Goal: Communication & Community: Answer question/provide support

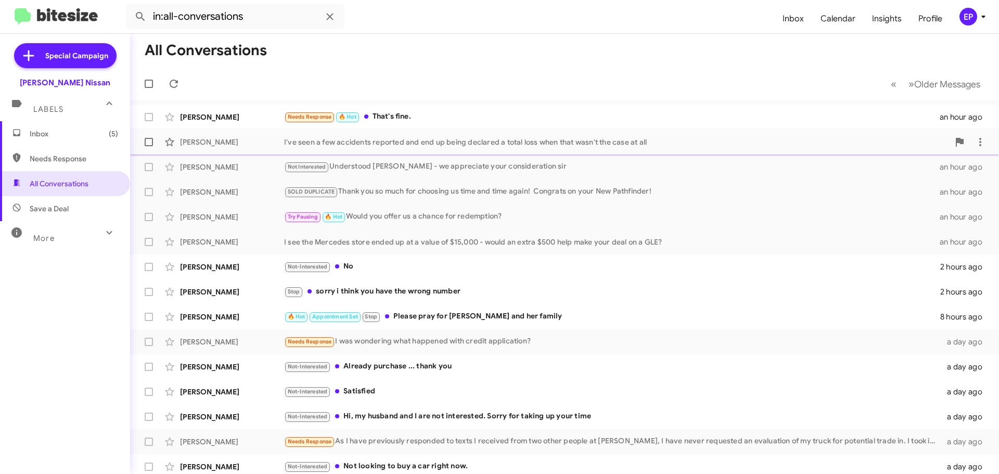
click at [386, 144] on div "I've seen a few accidents reported and end up being declared a total loss when …" at bounding box center [616, 142] width 665 height 10
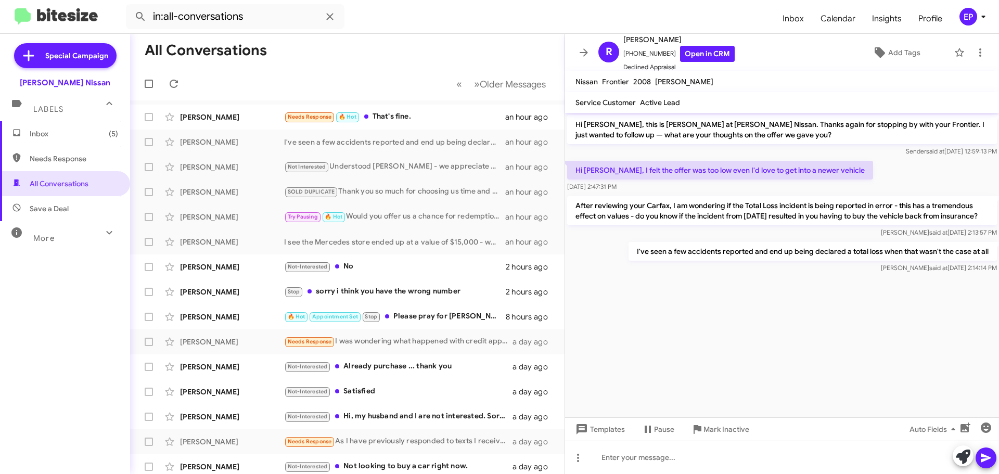
click at [773, 286] on div at bounding box center [782, 280] width 434 height 10
click at [770, 300] on cdk-virtual-scroll-viewport "Hi [PERSON_NAME], this is [PERSON_NAME] at [PERSON_NAME] Nissan. Thanks again f…" at bounding box center [782, 265] width 434 height 304
click at [767, 339] on cdk-virtual-scroll-viewport "Hi [PERSON_NAME], this is [PERSON_NAME] at [PERSON_NAME] Nissan. Thanks again f…" at bounding box center [782, 265] width 434 height 304
click at [736, 261] on p "I've seen a few accidents reported and end up being declared a total loss when …" at bounding box center [813, 251] width 368 height 19
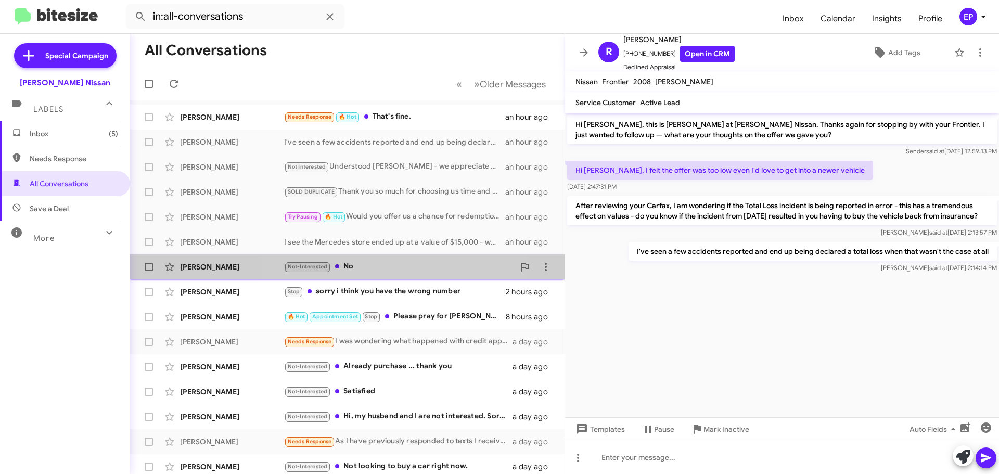
click at [350, 261] on div "Not-Interested No" at bounding box center [399, 267] width 231 height 12
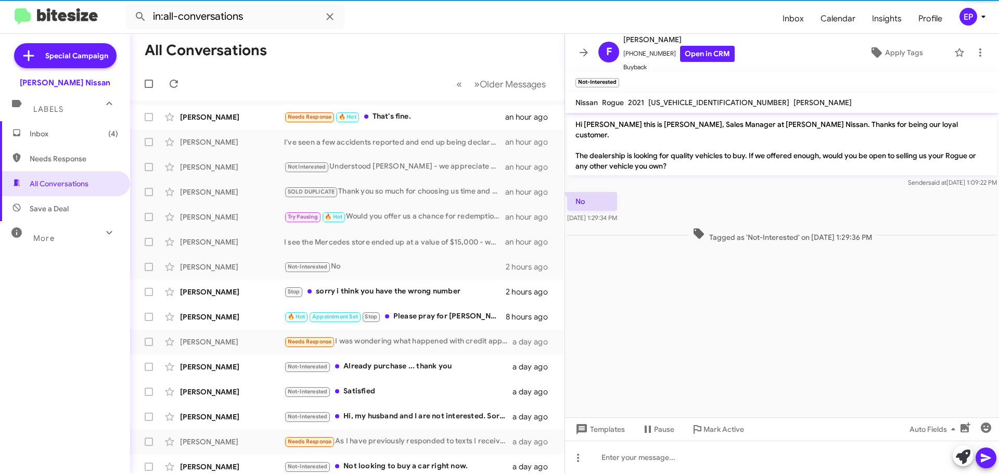
click at [771, 275] on cdk-virtual-scroll-viewport "Hi [PERSON_NAME] this is [PERSON_NAME], Sales Manager at [PERSON_NAME] Nissan. …" at bounding box center [782, 265] width 434 height 304
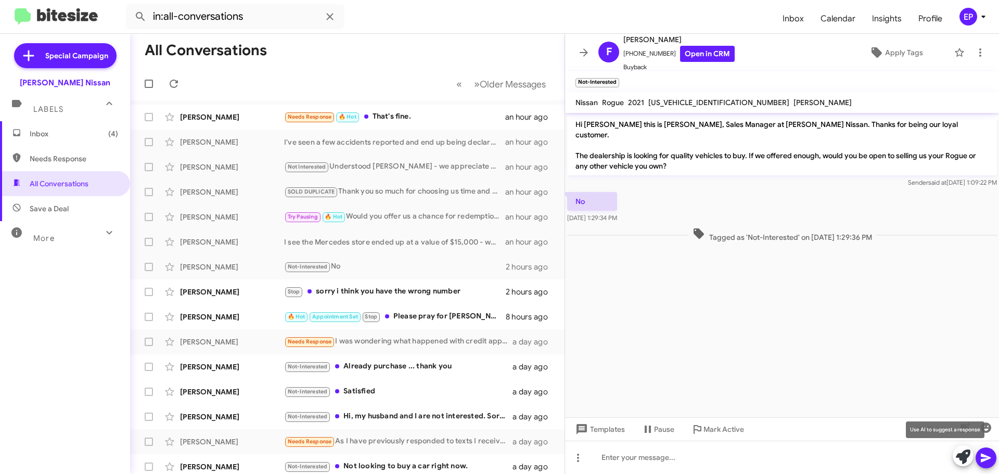
click at [953, 455] on button at bounding box center [963, 455] width 21 height 21
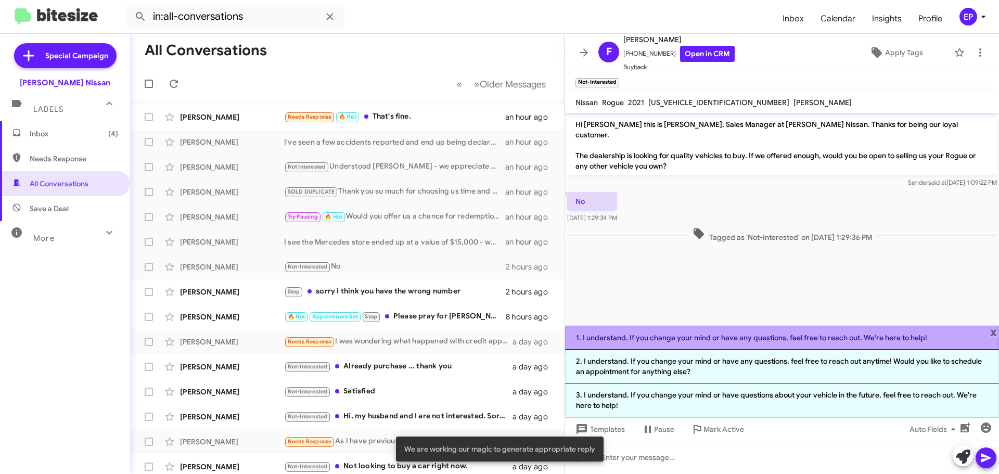
click at [738, 342] on li "1. I understand. If you change your mind or have any questions, feel free to re…" at bounding box center [782, 338] width 434 height 24
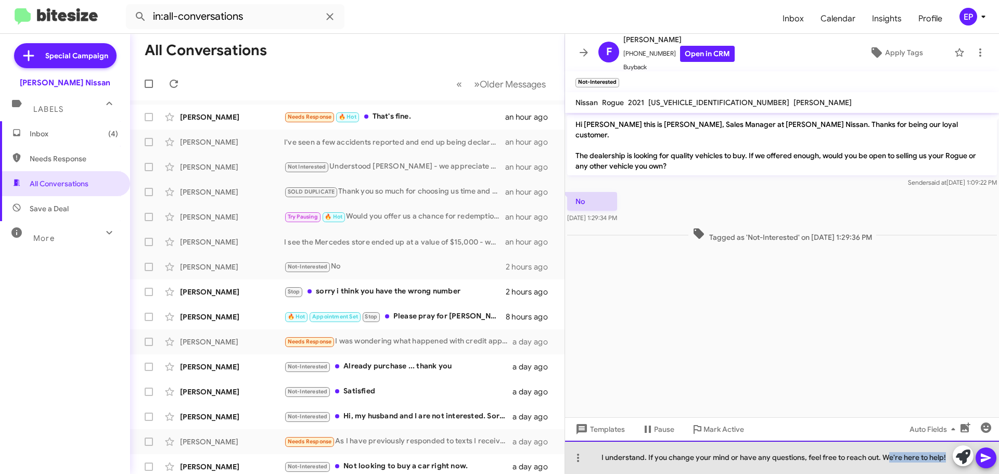
drag, startPoint x: 886, startPoint y: 455, endPoint x: 1041, endPoint y: 463, distance: 154.7
click at [999, 463] on html "in:all-conversations Inbox Calendar Insights Profile EP Special Campaign [PERSO…" at bounding box center [499, 237] width 999 height 474
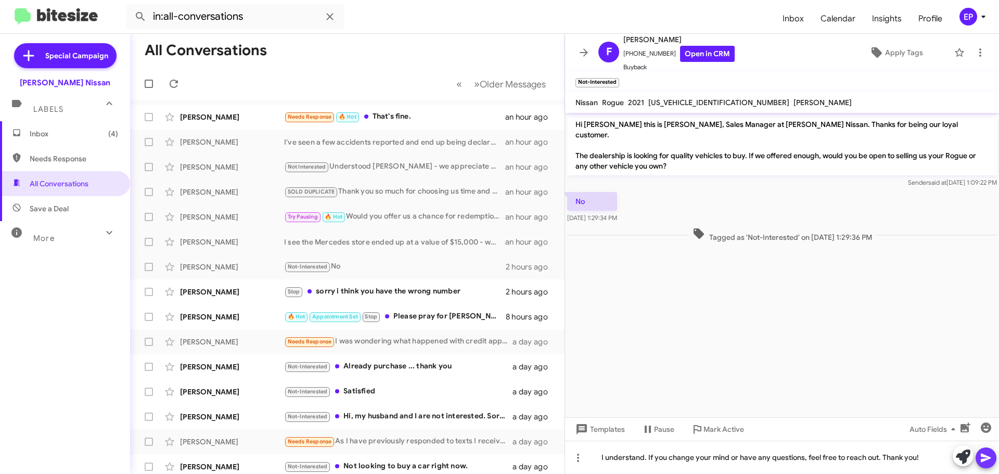
click at [991, 456] on icon at bounding box center [986, 458] width 12 height 12
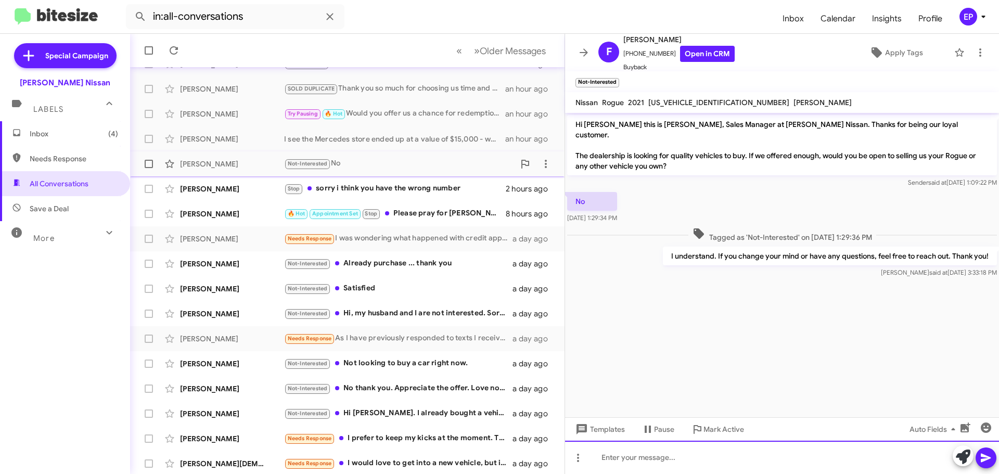
scroll to position [104, 0]
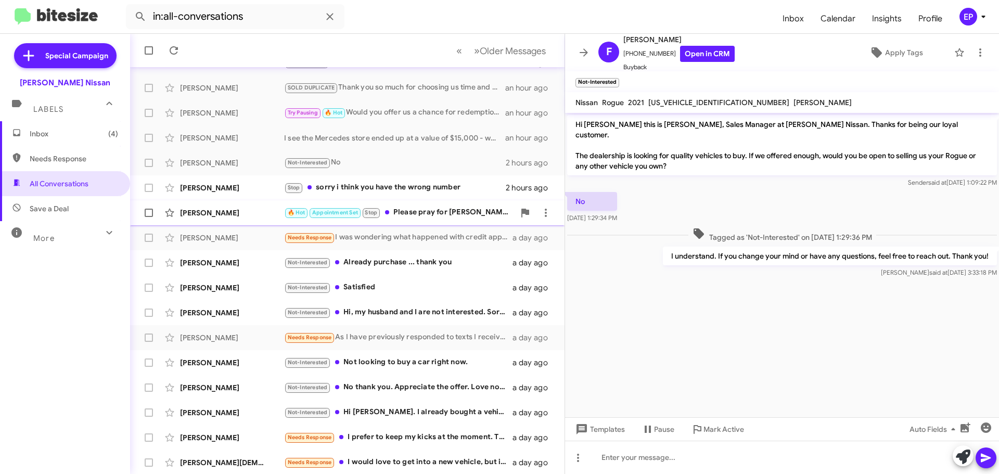
click at [451, 211] on div "🔥 Hot Appointment Set Stop Please pray for [PERSON_NAME] and her family" at bounding box center [399, 213] width 231 height 12
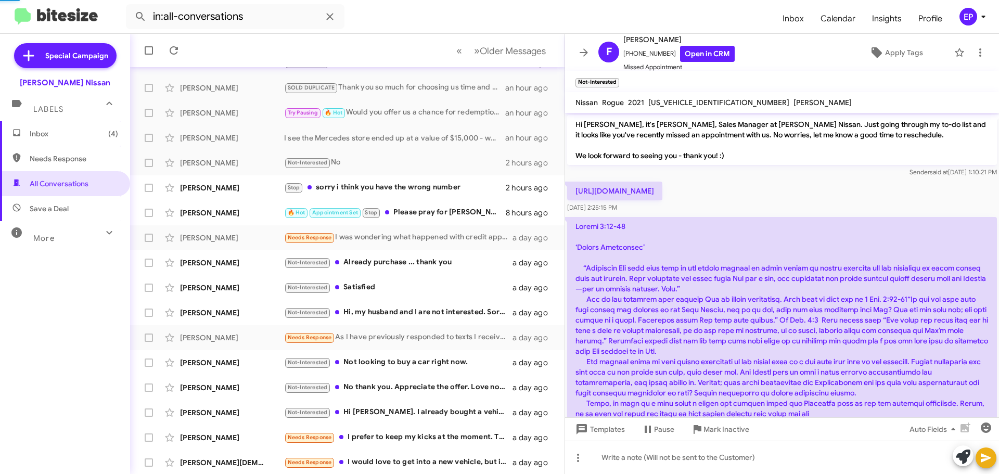
scroll to position [1216, 0]
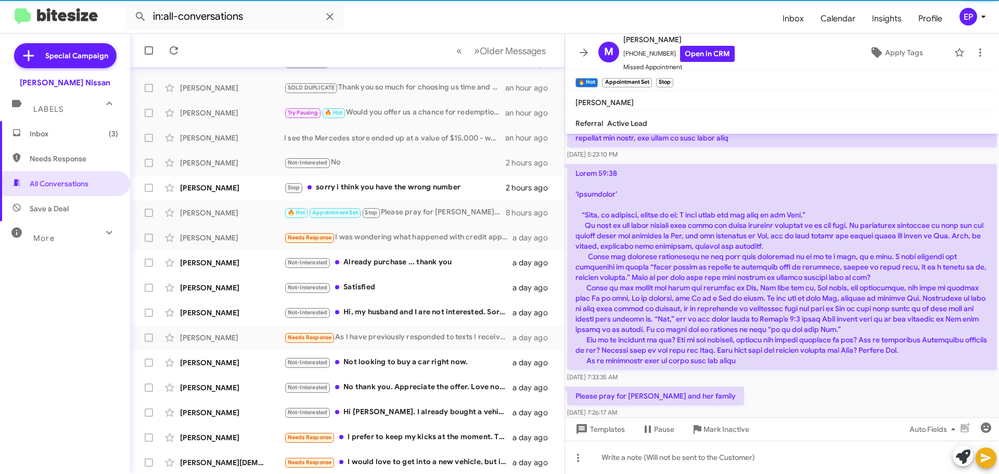
click at [822, 309] on p at bounding box center [782, 267] width 430 height 206
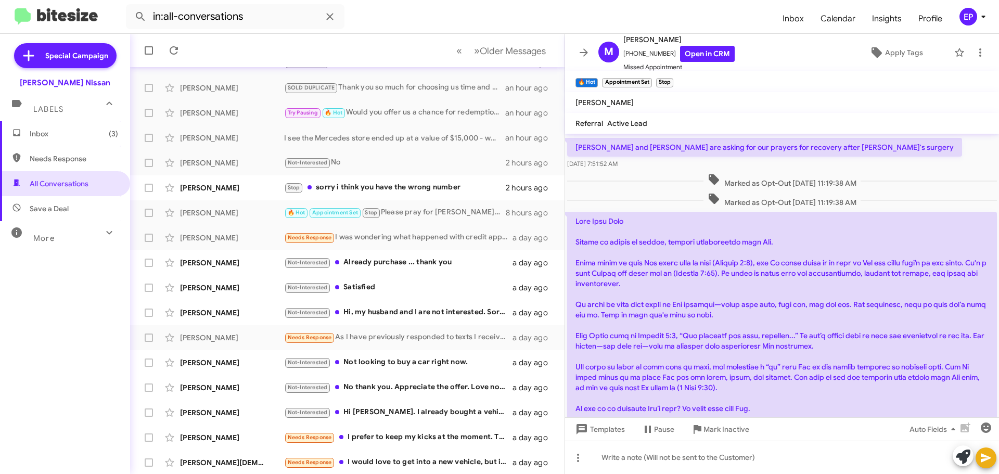
scroll to position [956, 0]
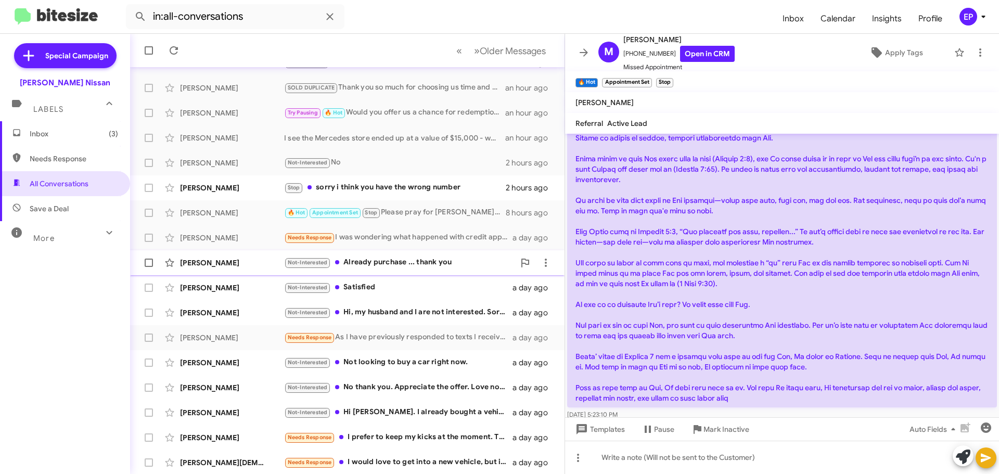
click at [378, 257] on div "Not-Interested Already purchase ... thank you" at bounding box center [399, 263] width 231 height 12
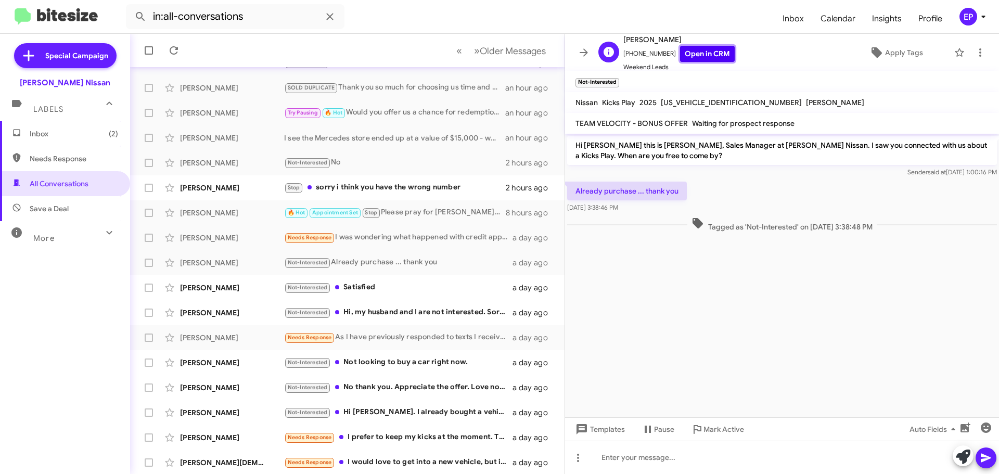
click at [714, 59] on link "Open in CRM" at bounding box center [707, 54] width 55 height 16
click at [584, 48] on icon at bounding box center [584, 52] width 12 height 12
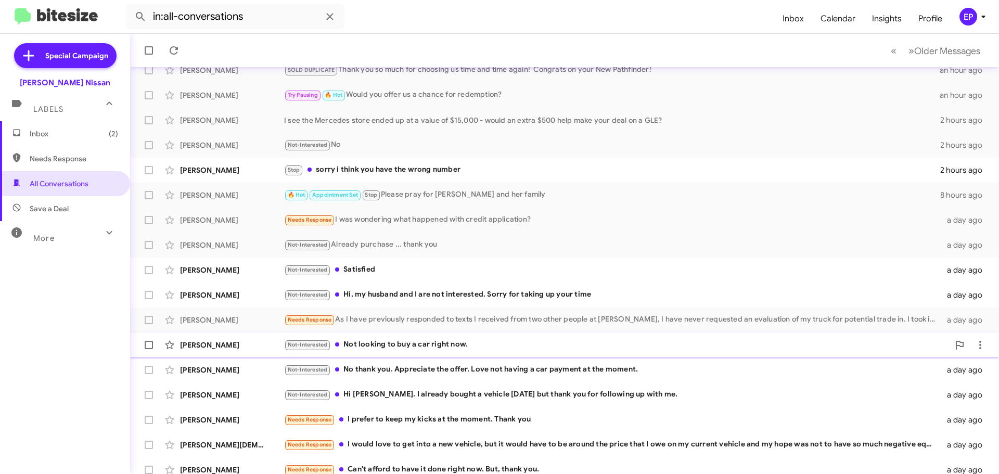
scroll to position [130, 0]
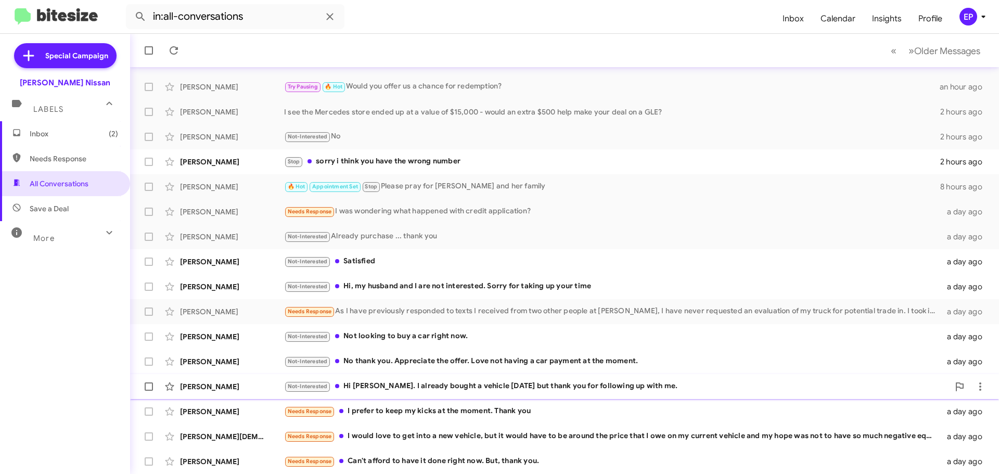
click at [545, 387] on div "Not-Interested Hi [PERSON_NAME]. I already bought a vehicle [DATE] but thank yo…" at bounding box center [616, 386] width 665 height 12
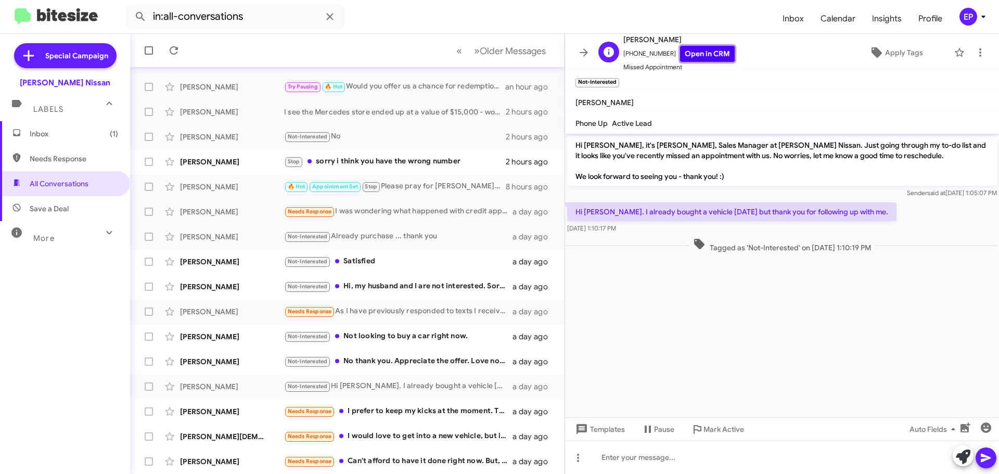
click at [707, 58] on link "Open in CRM" at bounding box center [707, 54] width 55 height 16
click at [967, 460] on icon at bounding box center [963, 457] width 15 height 15
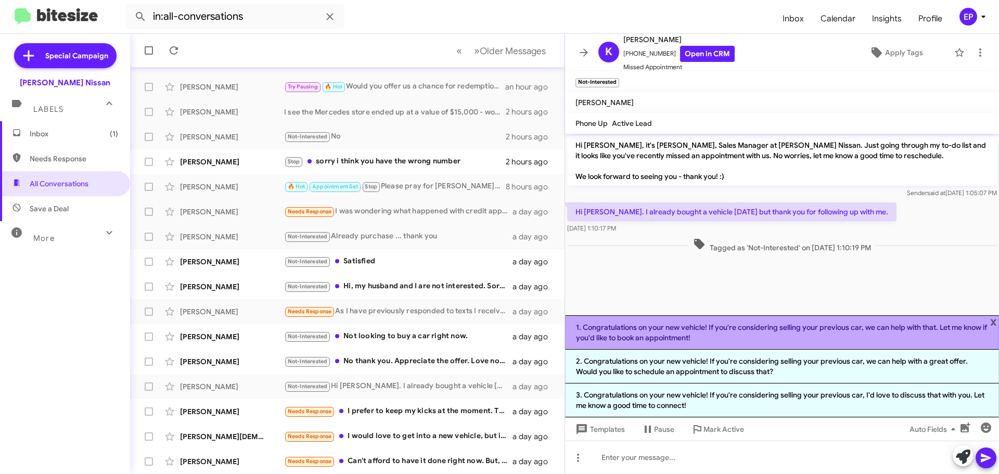
click at [766, 335] on li "1. Congratulations on your new vehicle! If you're considering selling your prev…" at bounding box center [782, 332] width 434 height 34
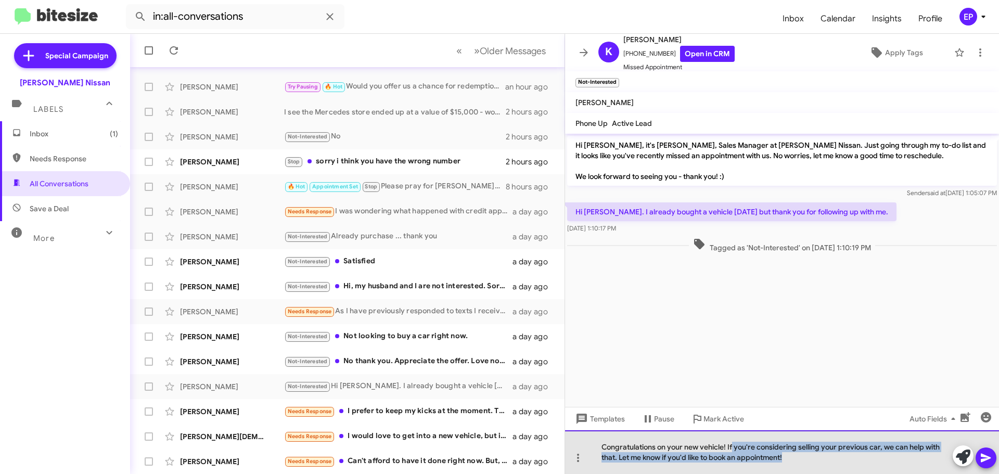
drag, startPoint x: 733, startPoint y: 443, endPoint x: 799, endPoint y: 466, distance: 70.4
click at [799, 466] on div "Congratulations on your new vehicle! If you're considering selling your previou…" at bounding box center [782, 452] width 434 height 44
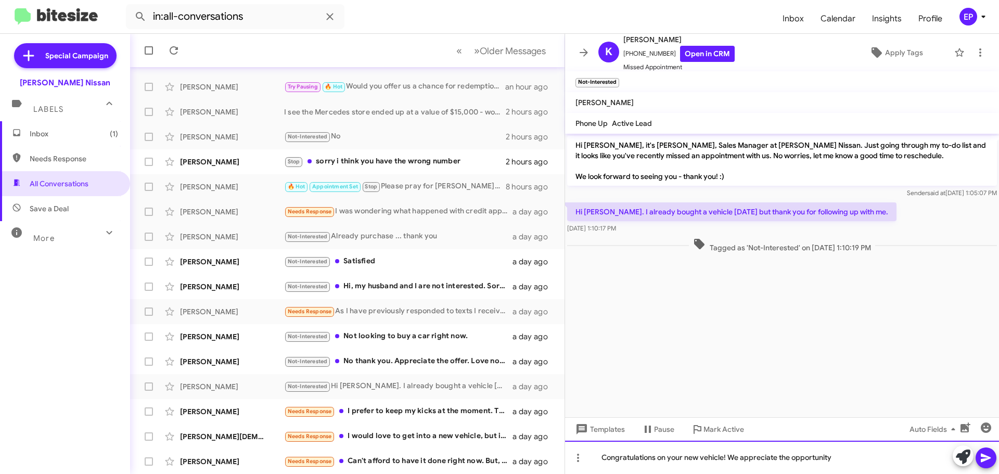
click at [844, 456] on div "Congratulations on your new vehicle! We appreciate the opportunity" at bounding box center [782, 457] width 434 height 33
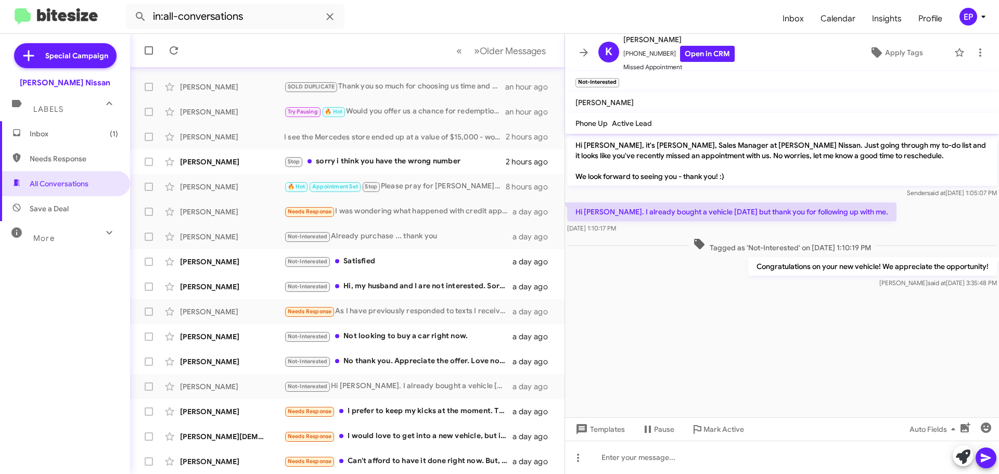
click at [708, 302] on cdk-virtual-scroll-viewport "Hi [PERSON_NAME], it's [PERSON_NAME], Sales Manager at [PERSON_NAME] Nissan. Ju…" at bounding box center [782, 276] width 434 height 284
click at [711, 317] on cdk-virtual-scroll-viewport "Hi [PERSON_NAME], it's [PERSON_NAME], Sales Manager at [PERSON_NAME] Nissan. Ju…" at bounding box center [782, 276] width 434 height 284
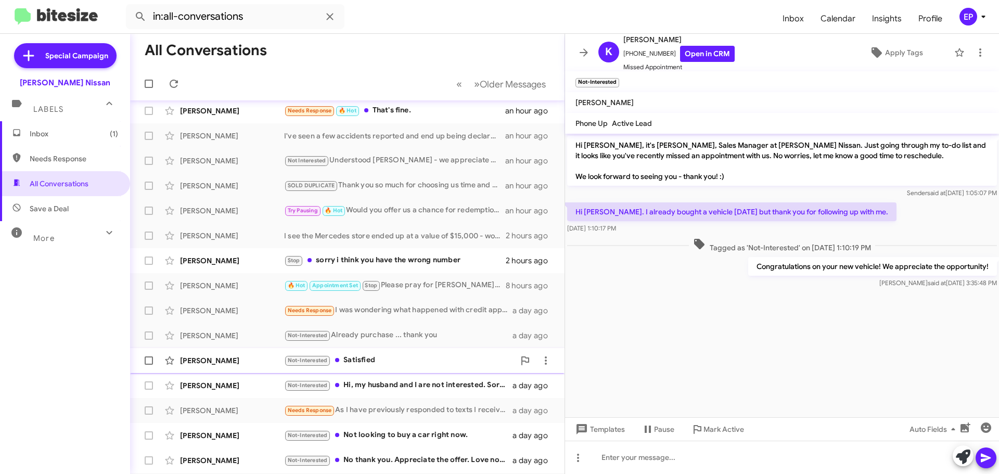
scroll to position [26, 0]
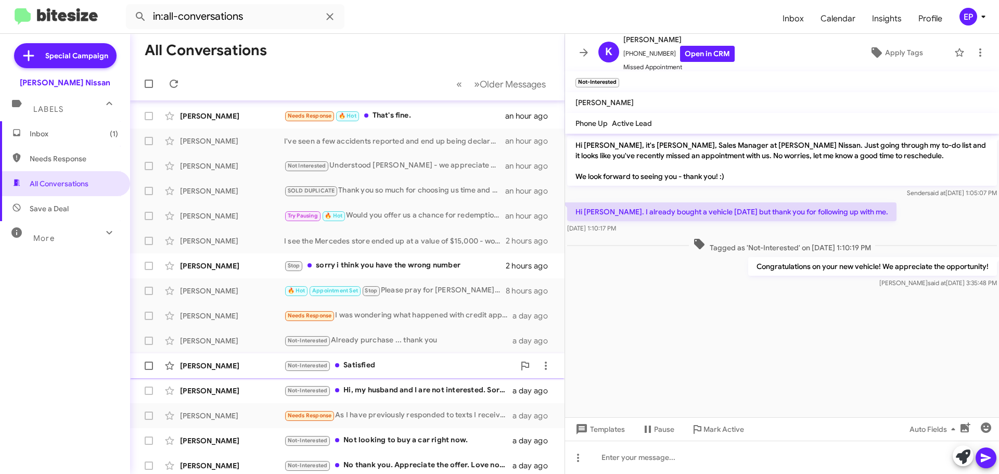
click at [411, 373] on div "[PERSON_NAME] Not-Interested Satisfied a day ago" at bounding box center [347, 365] width 418 height 21
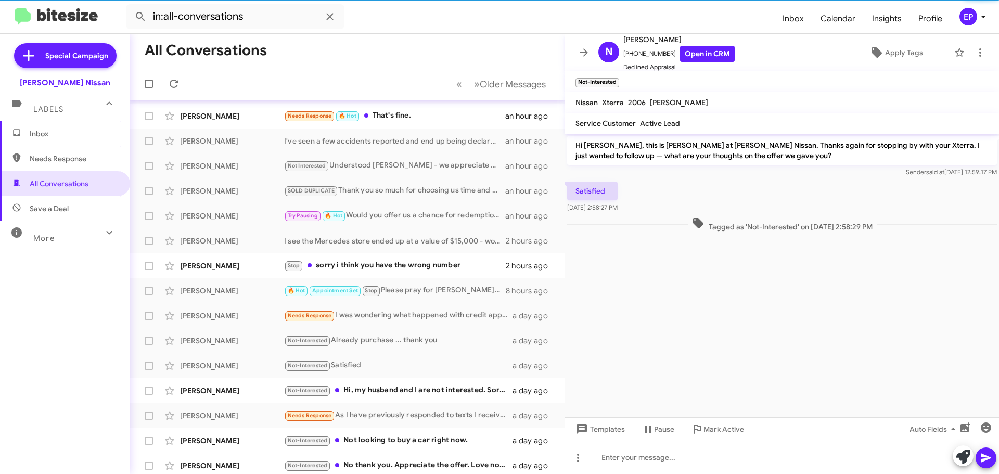
click at [668, 334] on cdk-virtual-scroll-viewport "Hi [PERSON_NAME], this is [PERSON_NAME] at [PERSON_NAME] Nissan. Thanks again f…" at bounding box center [782, 276] width 434 height 284
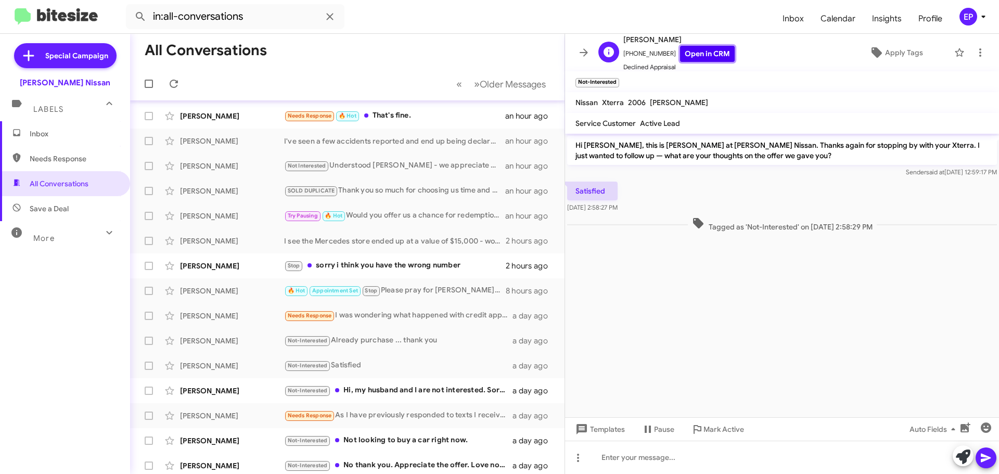
click at [693, 55] on link "Open in CRM" at bounding box center [707, 54] width 55 height 16
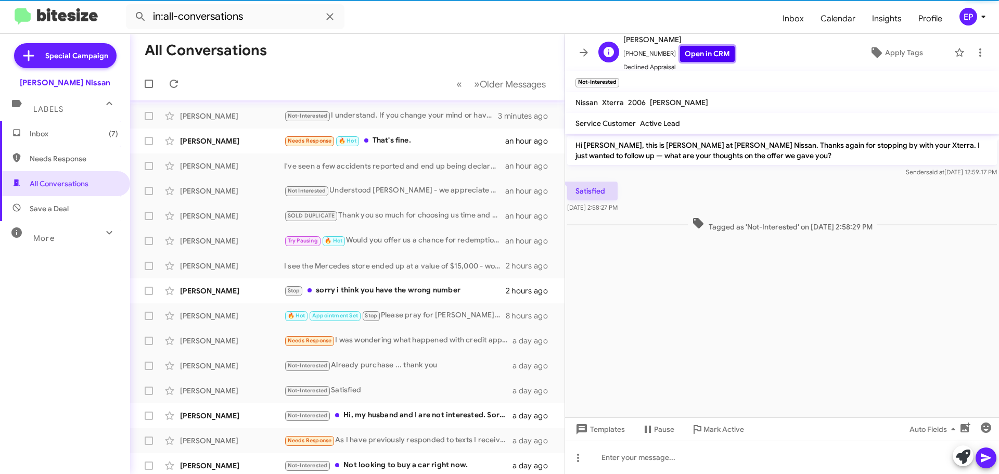
scroll to position [51, 0]
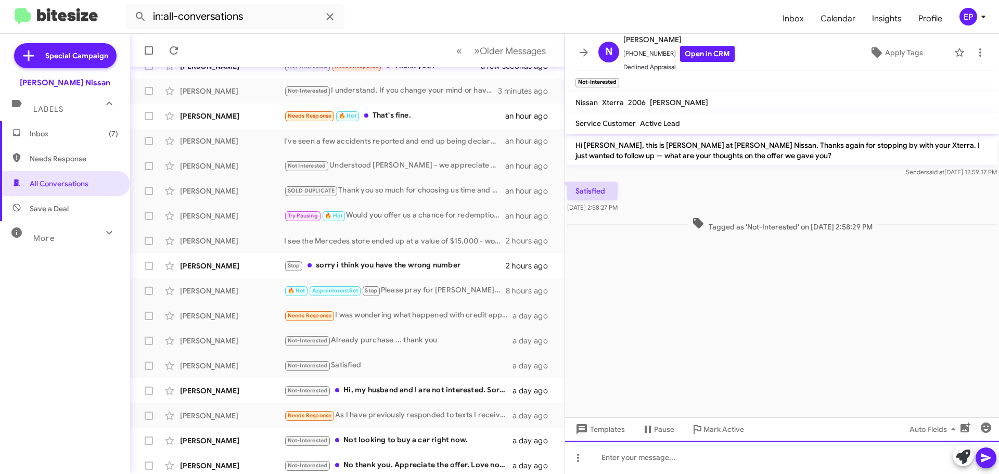
click at [636, 463] on div at bounding box center [782, 457] width 434 height 33
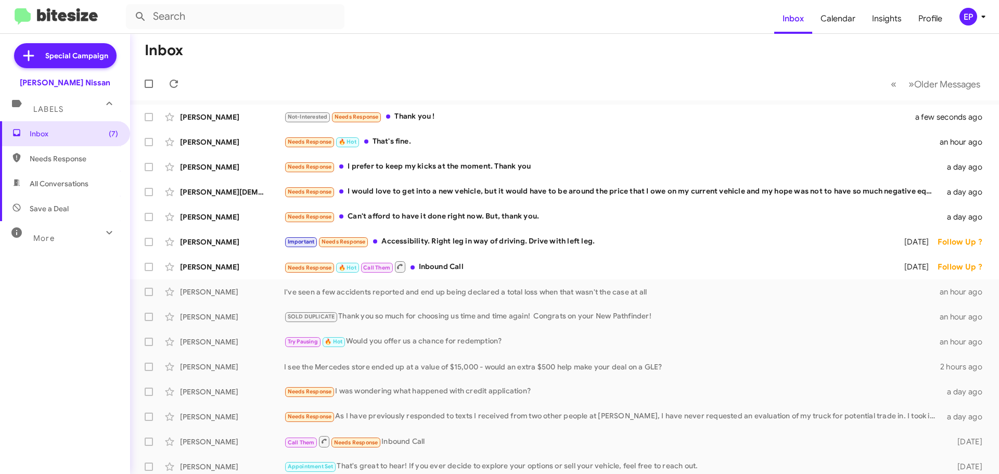
click at [438, 65] on mat-toolbar-row "Inbox" at bounding box center [564, 50] width 869 height 33
click at [410, 78] on mat-toolbar-row "« Previous » Next Older Messages" at bounding box center [564, 83] width 869 height 33
click at [500, 64] on mat-toolbar-row "Inbox" at bounding box center [564, 50] width 869 height 33
click at [502, 63] on mat-toolbar-row "Inbox" at bounding box center [564, 50] width 869 height 33
click at [696, 79] on mat-toolbar-row "« Previous » Next Older Messages" at bounding box center [564, 83] width 869 height 33
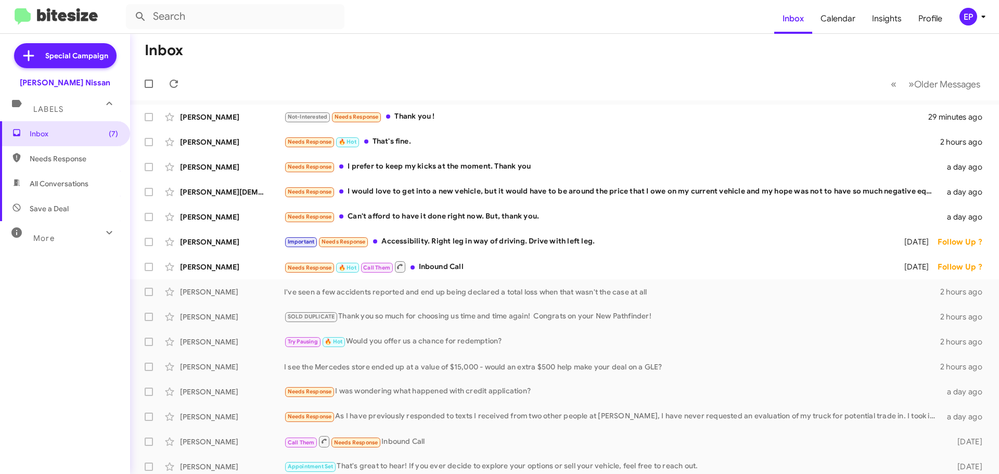
click at [445, 58] on mat-toolbar-row "Inbox" at bounding box center [564, 50] width 869 height 33
